Goal: Subscribe to service/newsletter

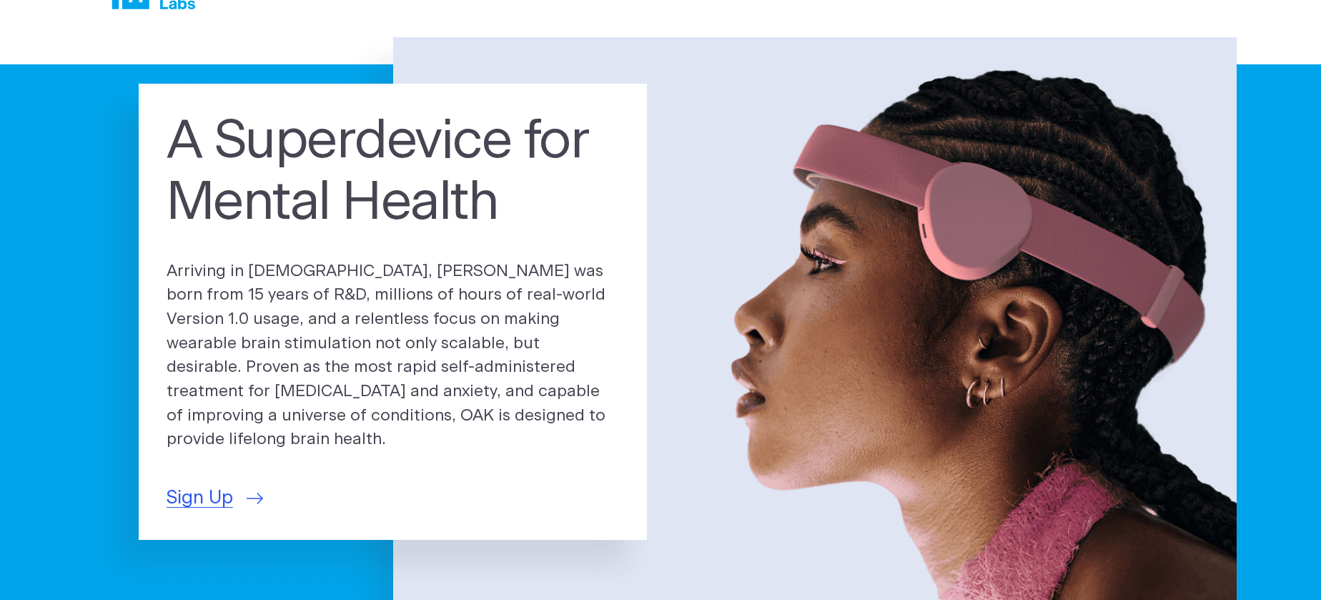
scroll to position [45, 0]
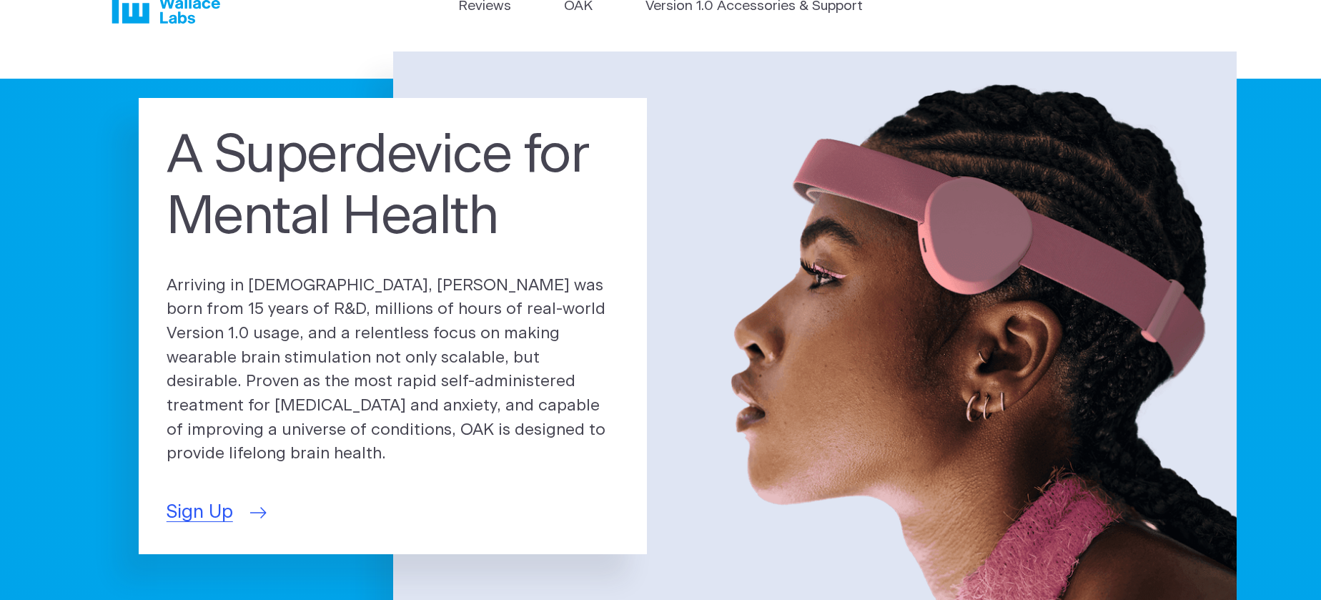
click at [179, 505] on span "Sign Up" at bounding box center [200, 512] width 66 height 28
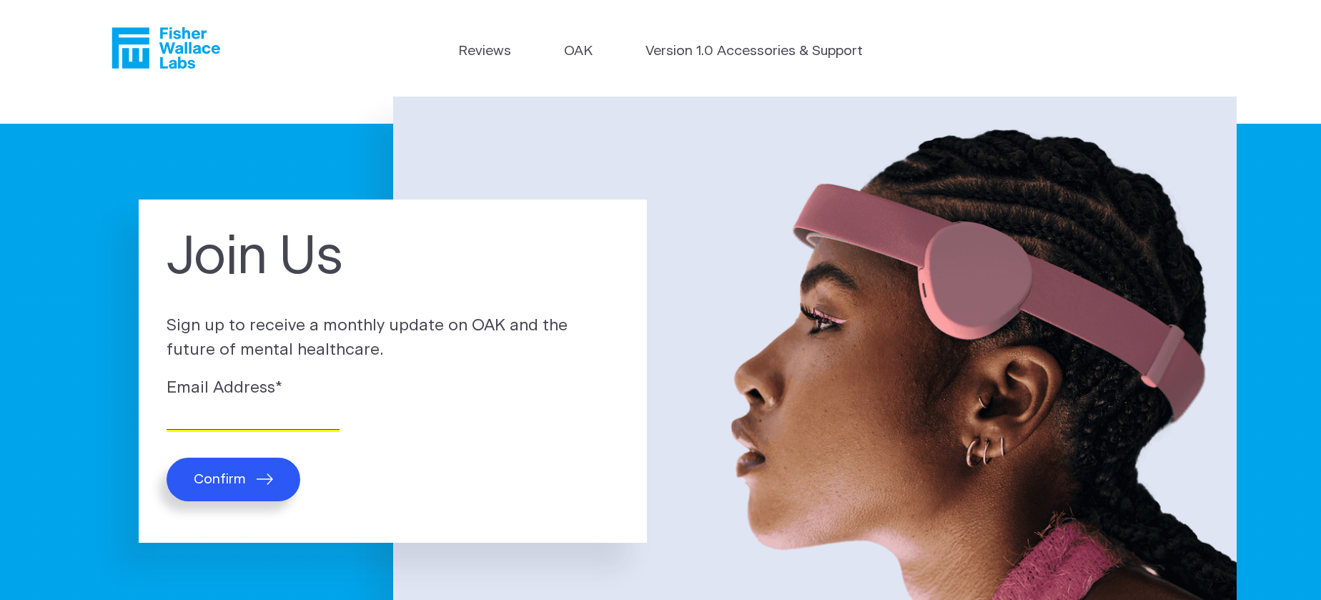
click at [245, 415] on input "Email Address *" at bounding box center [253, 419] width 173 height 22
type input "krobinsonphd@gmail.com"
click at [411, 384] on label "Email Address *" at bounding box center [393, 388] width 453 height 24
click at [340, 408] on input "krobinsonphd@gmail.com" at bounding box center [253, 419] width 173 height 22
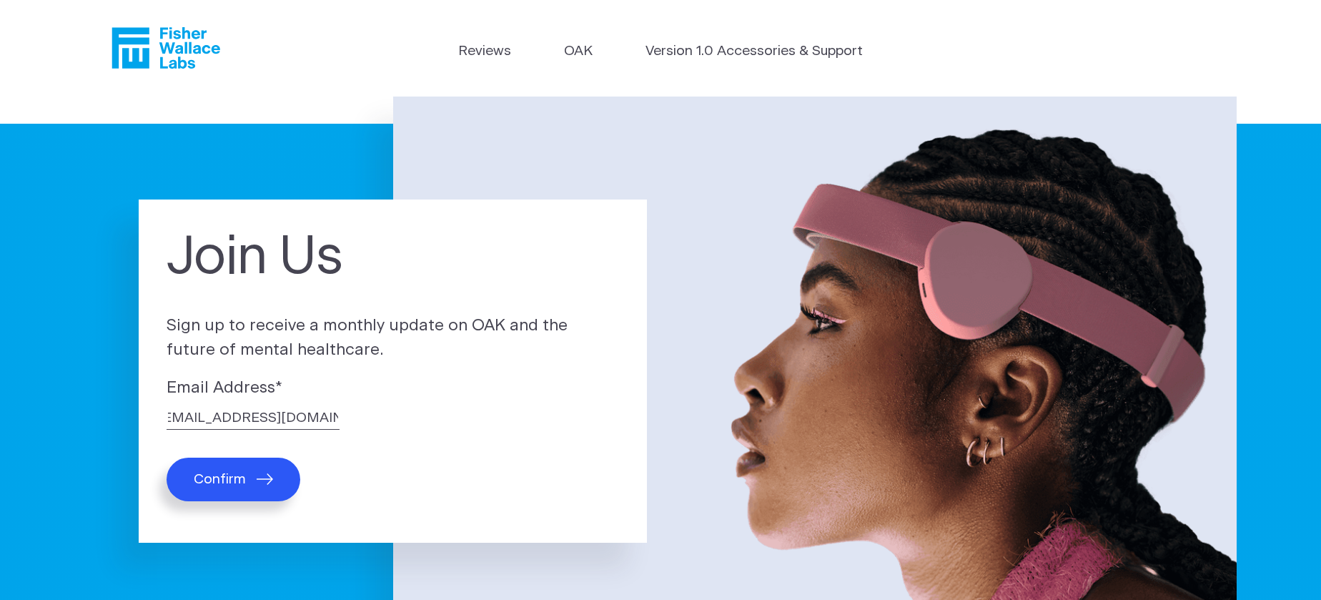
scroll to position [0, 0]
click at [252, 494] on button "Confirm" at bounding box center [234, 480] width 134 height 44
